Goal: Information Seeking & Learning: Learn about a topic

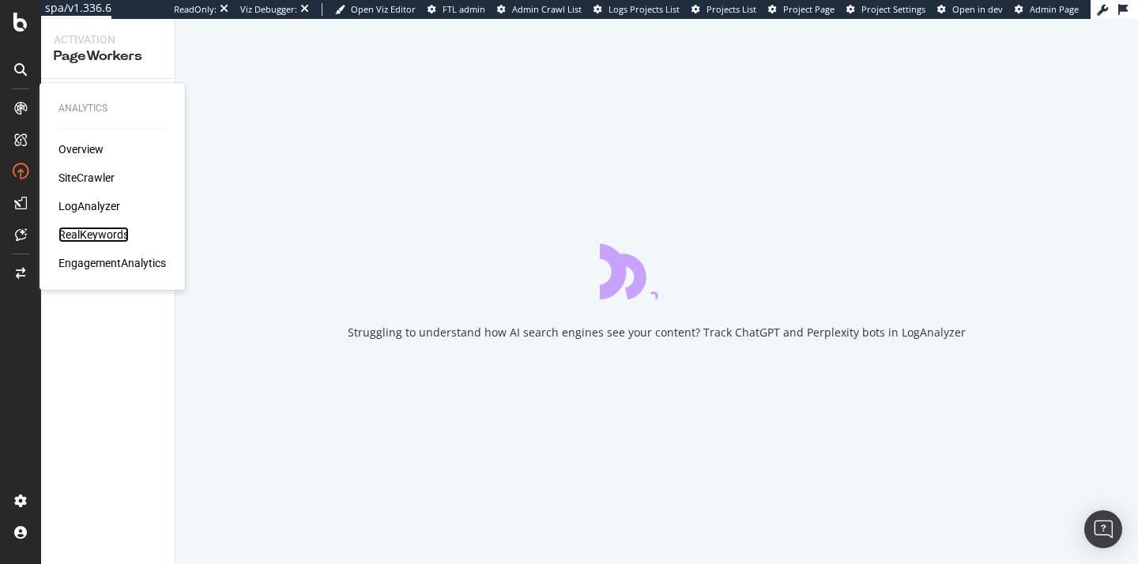
click at [102, 235] on div "RealKeywords" at bounding box center [93, 235] width 70 height 16
